Goal: Task Accomplishment & Management: Use online tool/utility

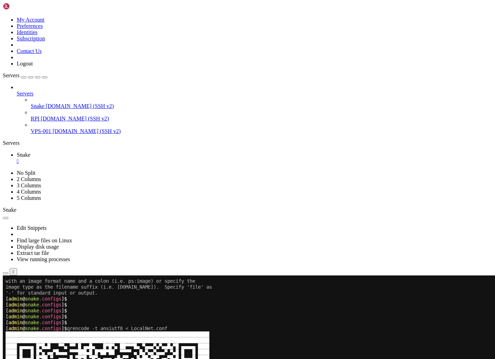
scroll to position [7, 1]
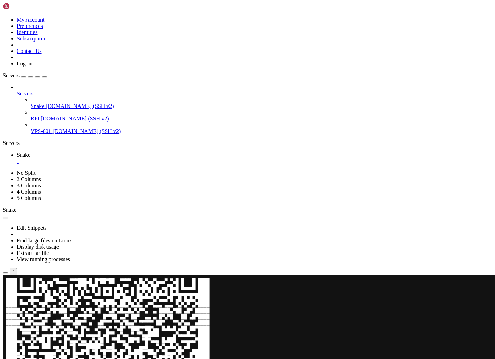
scroll to position [5192, 0]
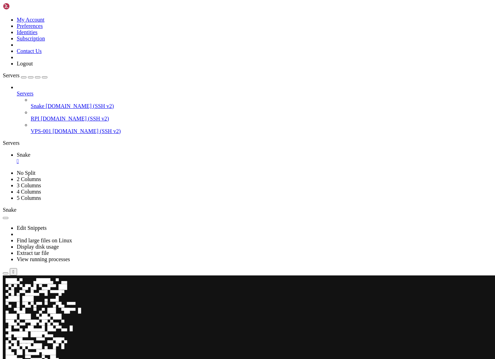
scroll to position [5251, 0]
paste textarea "convert -size 360x360 xc:white -font "FreeMono" -pointsize 12 -fill black -draw…"
type textarea "convert -size 360x360 xc:white -font "FreeMono" -pointsize 12 -fill black -draw…"
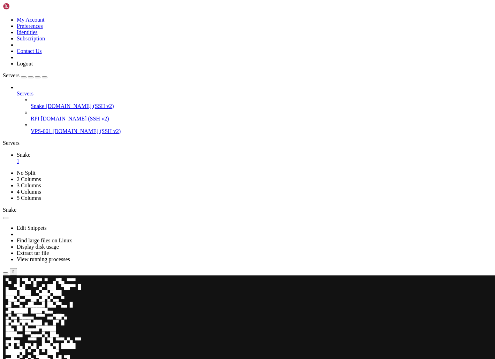
scroll to position [5281, 0]
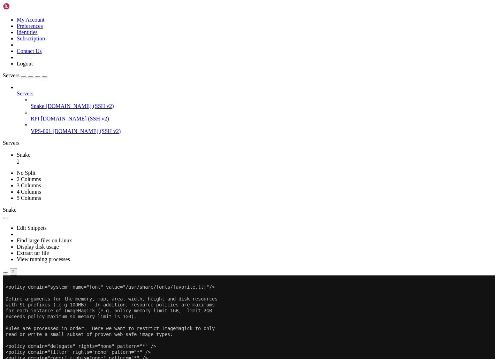
scroll to position [5873, 0]
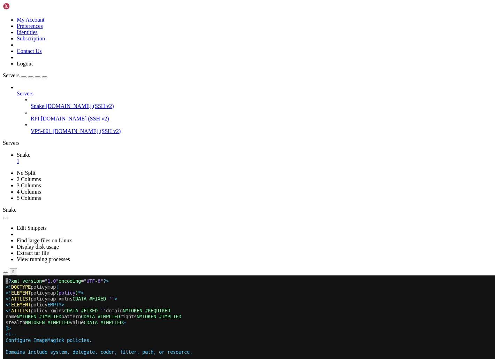
scroll to position [5595, 0]
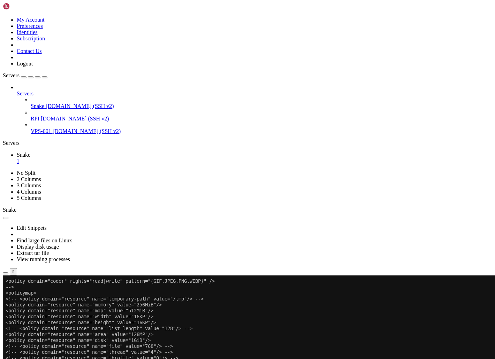
scroll to position [5625, 0]
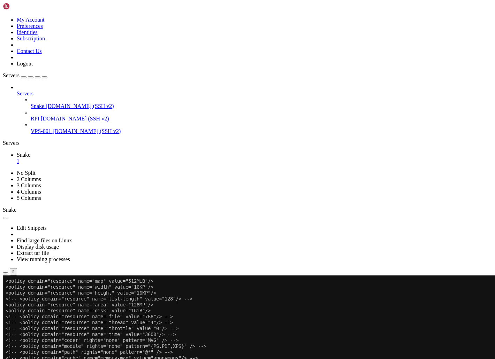
scroll to position [5648, 0]
click at [282, 335] on x-row "<!-- <policy domain="resource" name="time" value="3600"/> -->" at bounding box center [206, 335] width 401 height 6
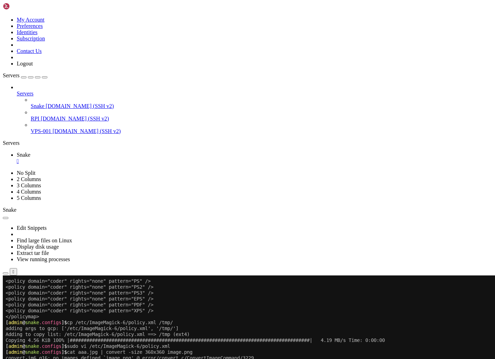
scroll to position [5838, 0]
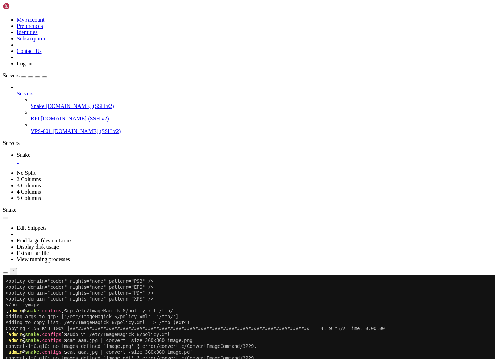
scroll to position [5891, 0]
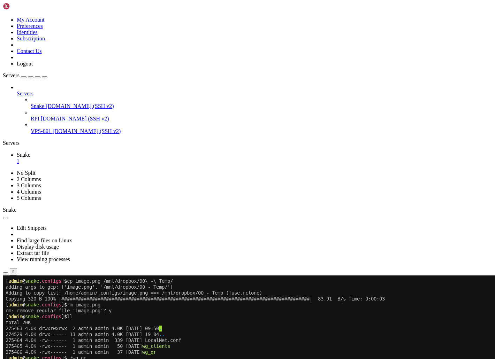
scroll to position [6117, 0]
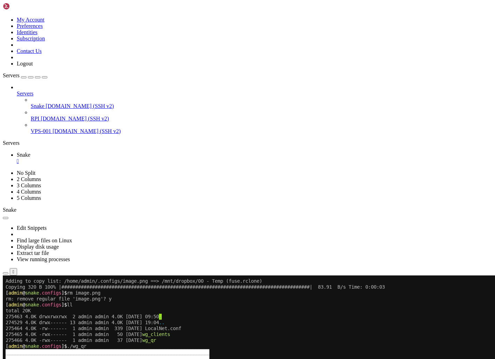
scroll to position [6347, 0]
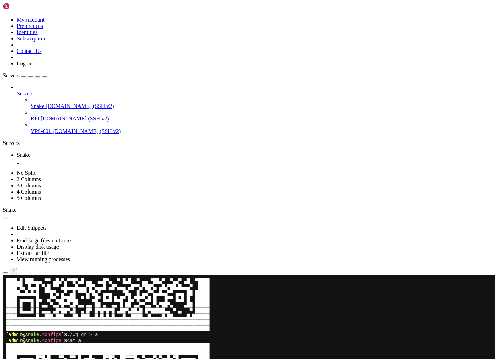
scroll to position [6371, 0]
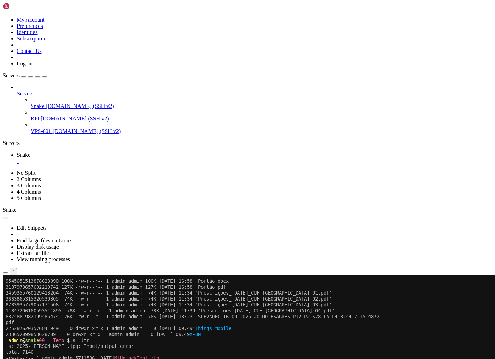
scroll to position [7071, 0]
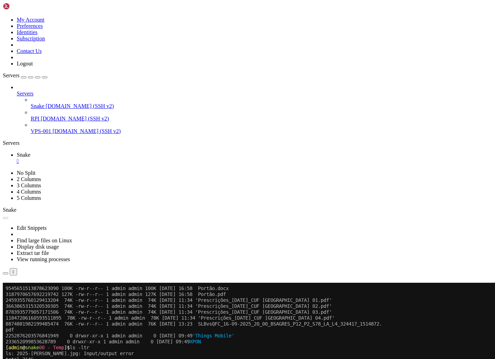
click at [119, 158] on div "" at bounding box center [255, 161] width 476 height 6
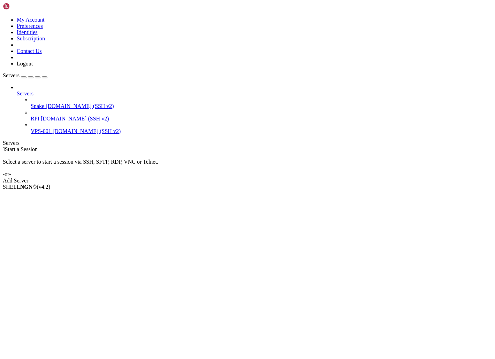
click at [46, 103] on span "[DOMAIN_NAME] (SSH v2)" at bounding box center [80, 106] width 68 height 6
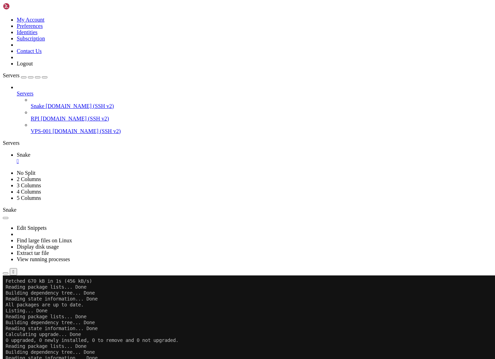
scroll to position [172, 0]
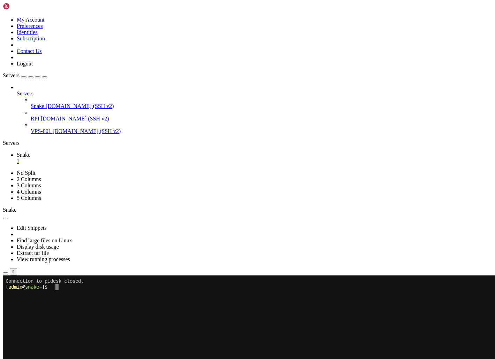
scroll to position [0, 0]
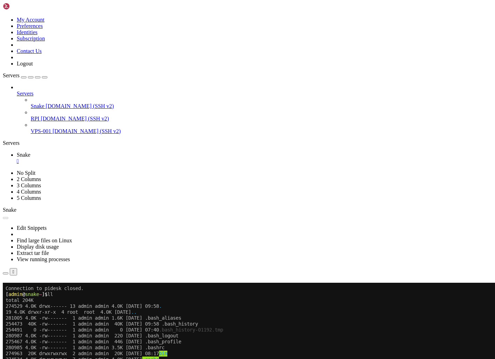
click at [119, 158] on div "" at bounding box center [255, 161] width 476 height 6
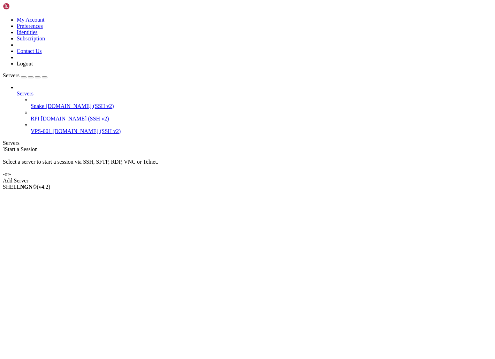
click at [46, 103] on span "[DOMAIN_NAME] (SSH v2)" at bounding box center [80, 106] width 68 height 6
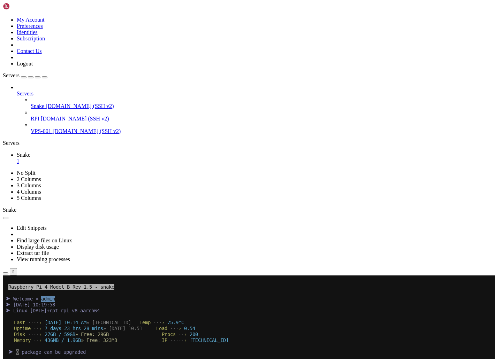
scroll to position [12, 0]
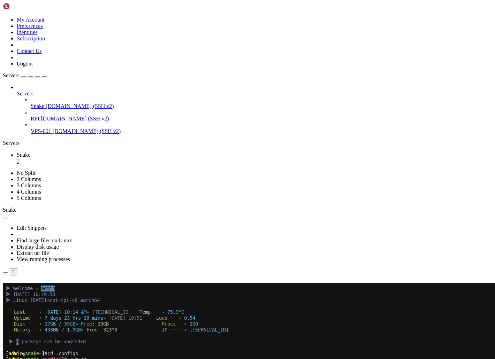
scroll to position [30, 0]
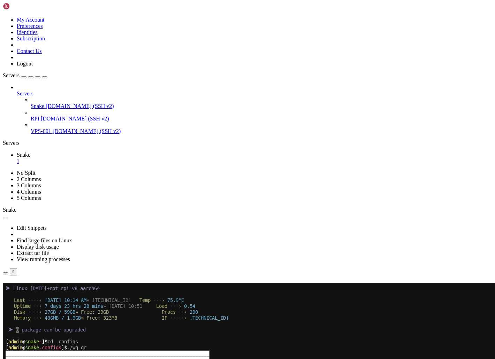
click at [119, 158] on div "" at bounding box center [255, 161] width 476 height 6
